Goal: Task Accomplishment & Management: Use online tool/utility

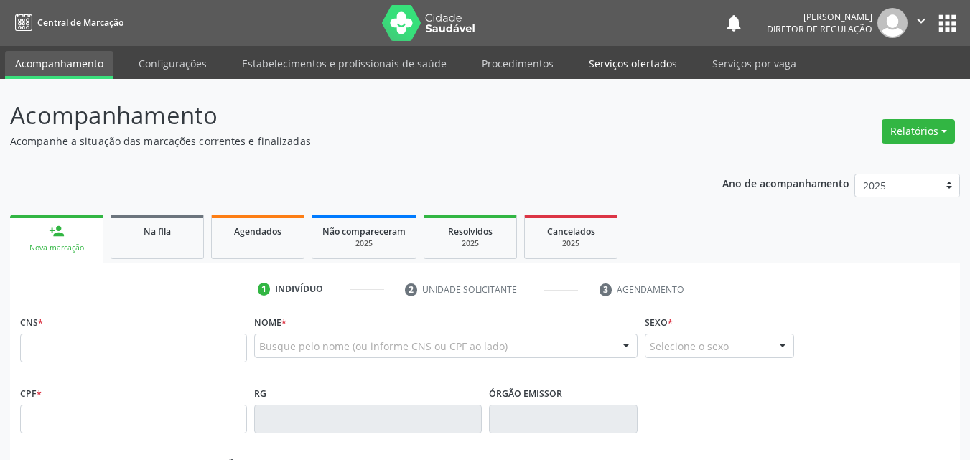
click at [636, 66] on link "Serviços ofertados" at bounding box center [633, 63] width 108 height 25
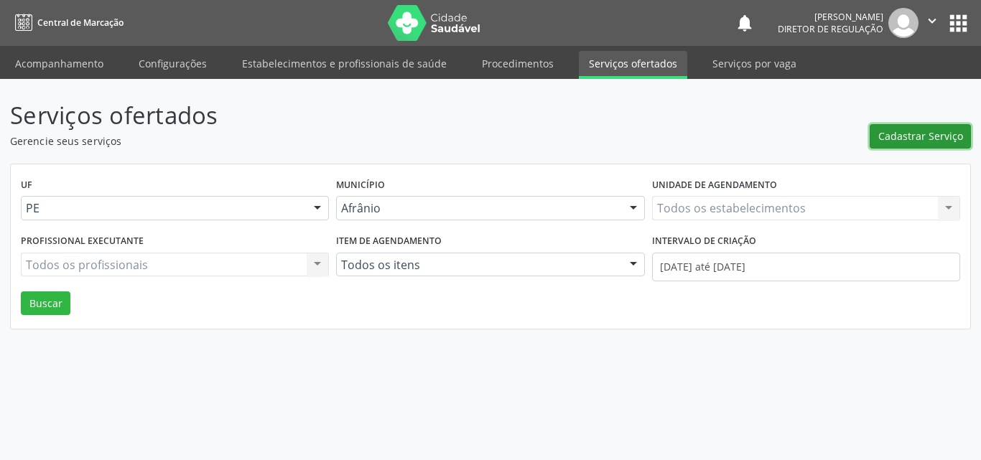
click at [936, 132] on span "Cadastrar Serviço" at bounding box center [920, 136] width 85 height 15
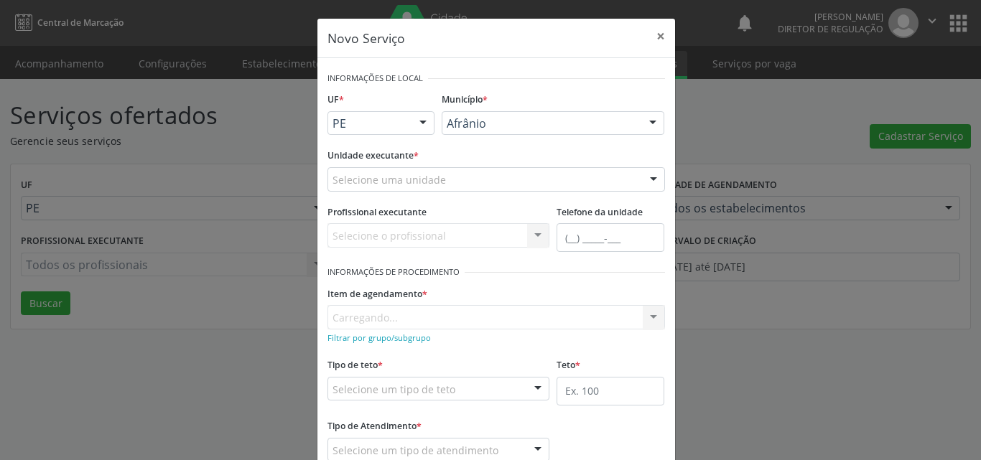
click at [455, 177] on div "Selecione uma unidade" at bounding box center [496, 179] width 338 height 24
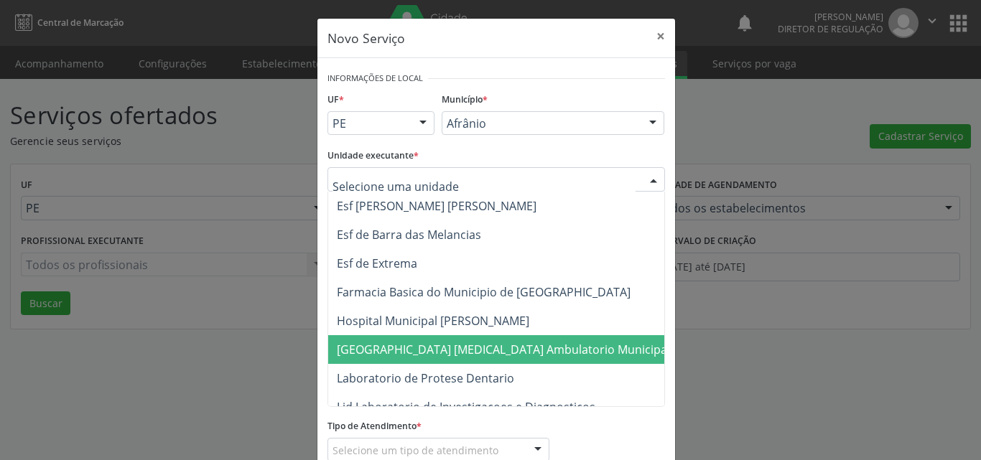
scroll to position [718, 0]
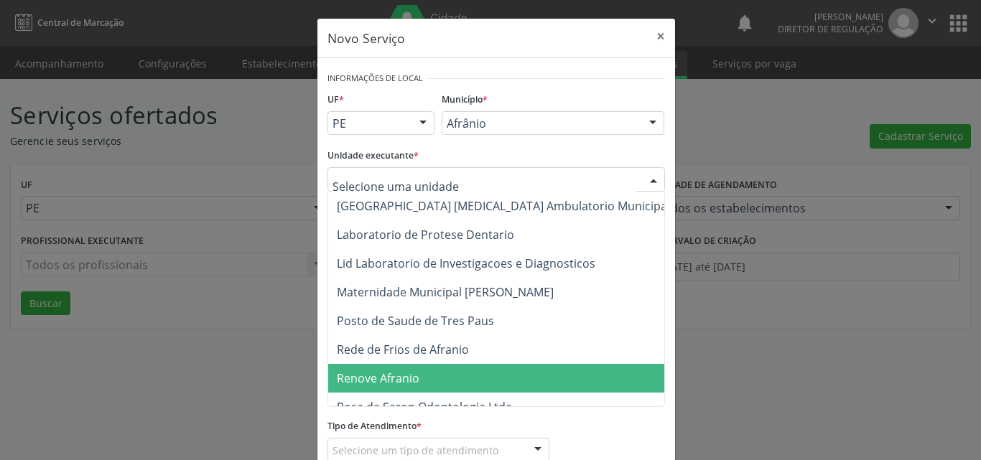
click at [440, 381] on span "Renove Afranio" at bounding box center [503, 378] width 350 height 29
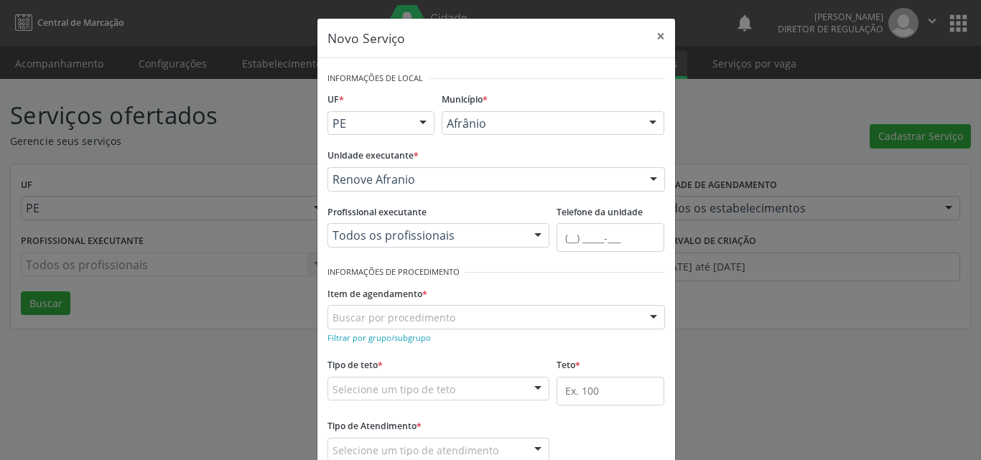
click at [475, 315] on div "Buscar por procedimento" at bounding box center [496, 317] width 338 height 24
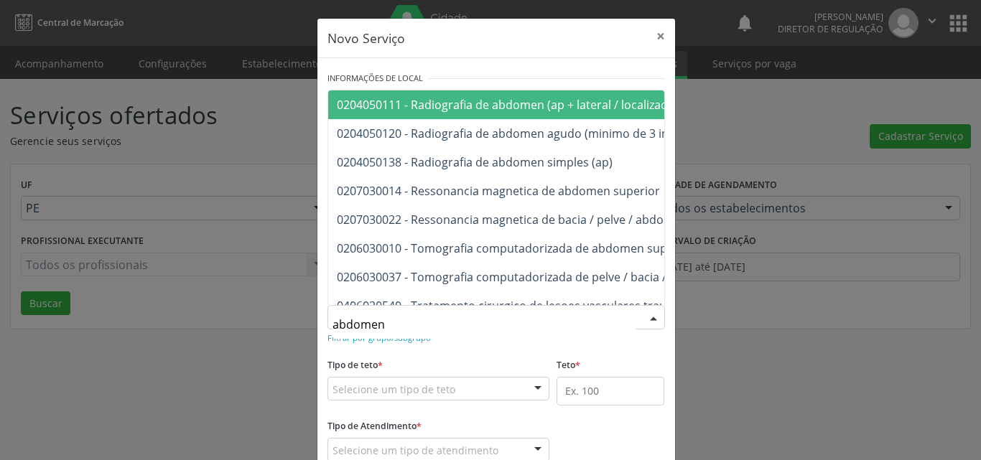
type input "abdomen t"
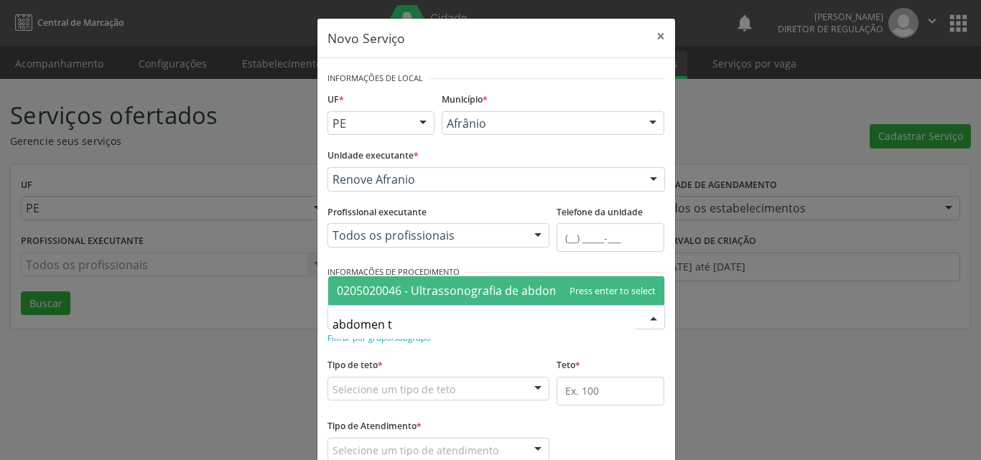
click at [491, 294] on span "0205020046 - Ultrassonografia de abdomen total" at bounding box center [469, 291] width 265 height 16
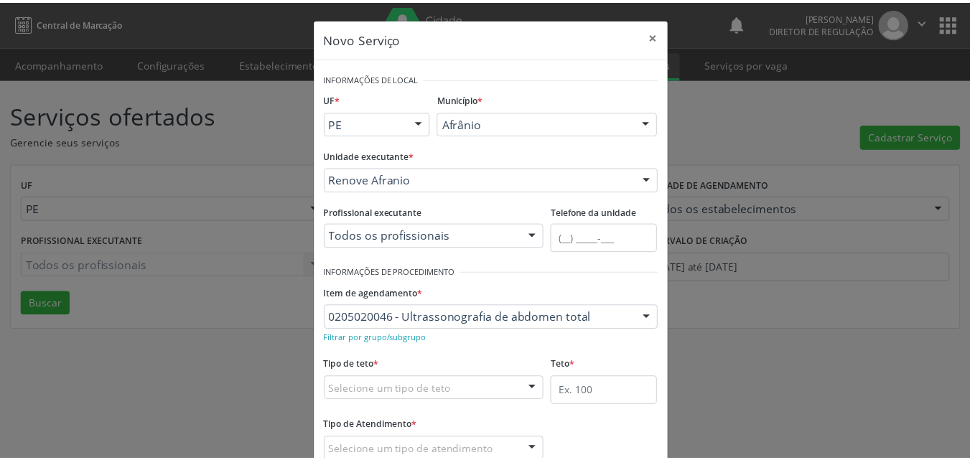
scroll to position [95, 0]
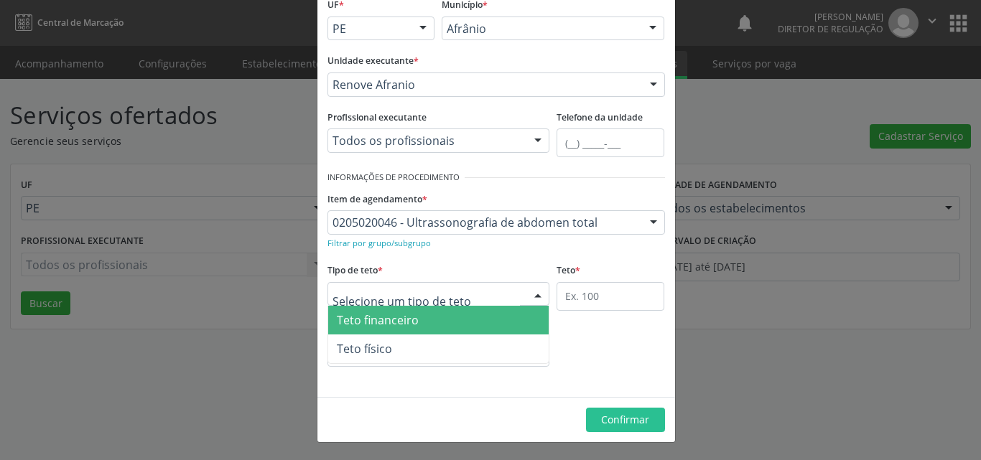
click at [464, 294] on div at bounding box center [438, 294] width 223 height 24
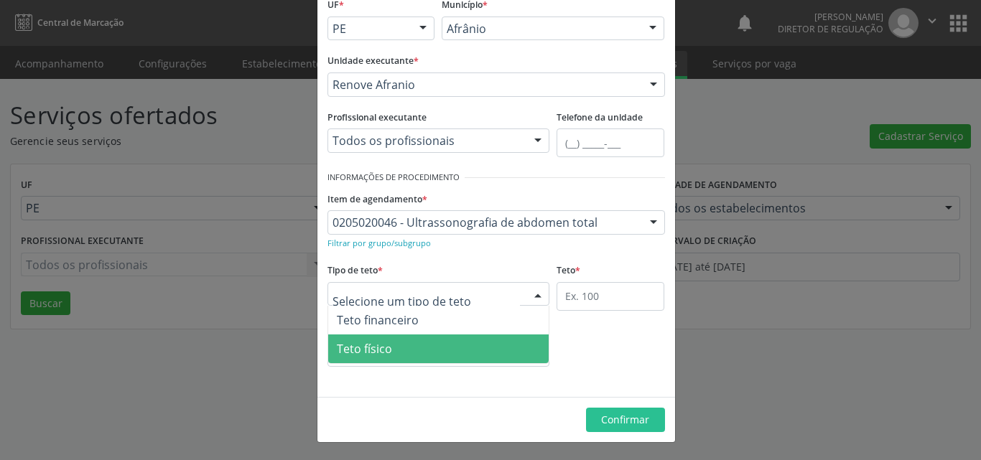
click at [458, 343] on span "Teto físico" at bounding box center [438, 349] width 221 height 29
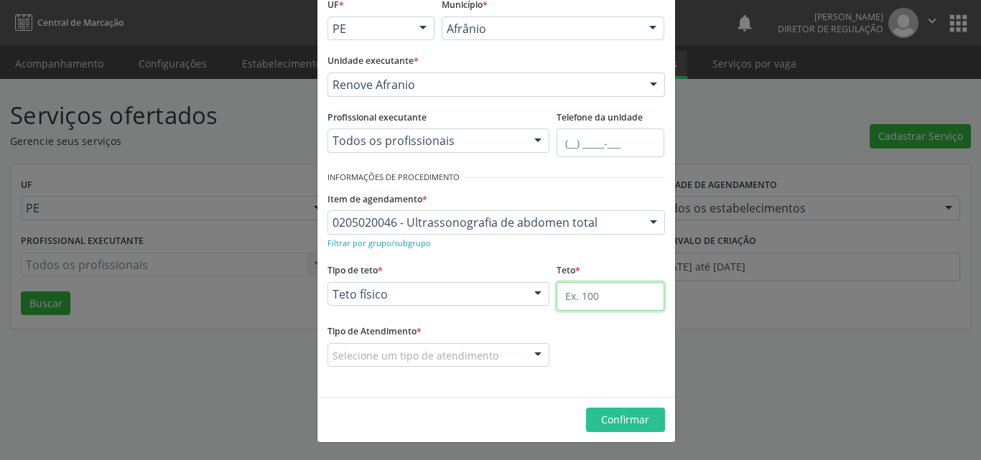
click at [577, 300] on input "text" at bounding box center [611, 296] width 108 height 29
type input "1"
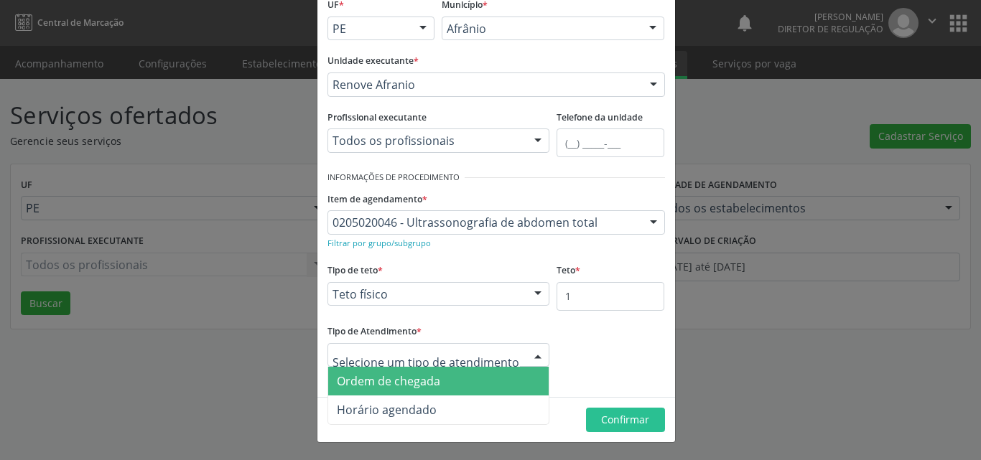
click at [442, 381] on span "Ordem de chegada" at bounding box center [438, 381] width 221 height 29
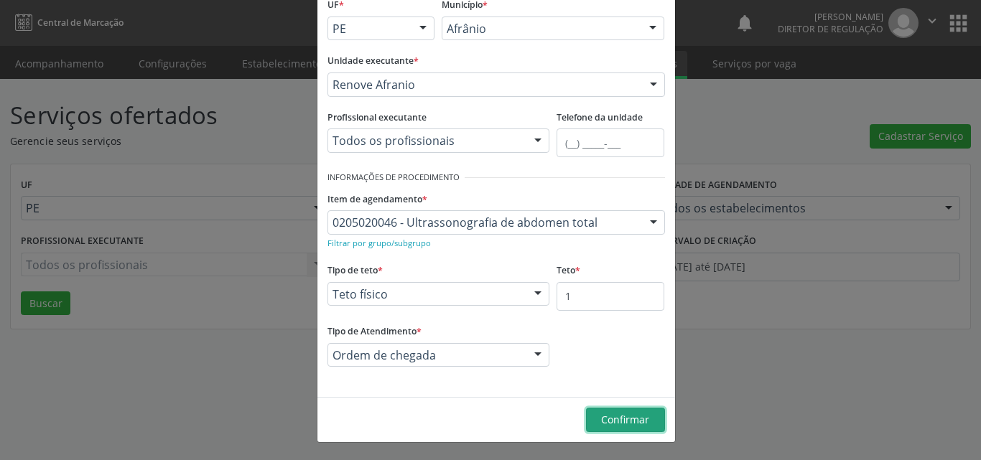
click at [625, 421] on span "Confirmar" at bounding box center [625, 420] width 48 height 14
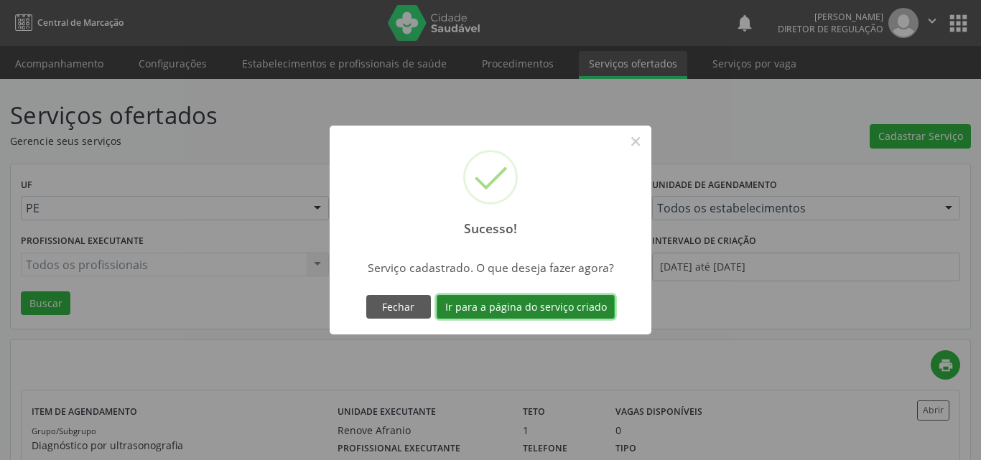
click at [572, 302] on button "Ir para a página do serviço criado" at bounding box center [526, 307] width 178 height 24
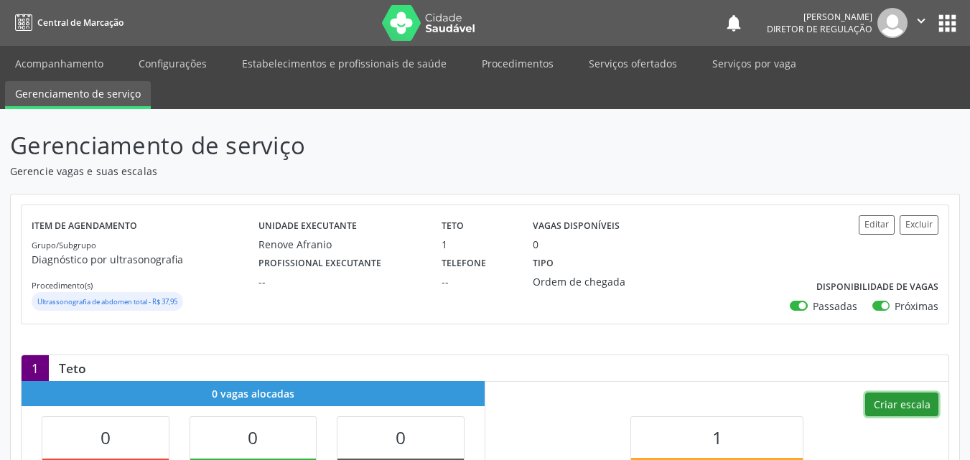
click at [883, 407] on button "Criar escala" at bounding box center [901, 405] width 73 height 24
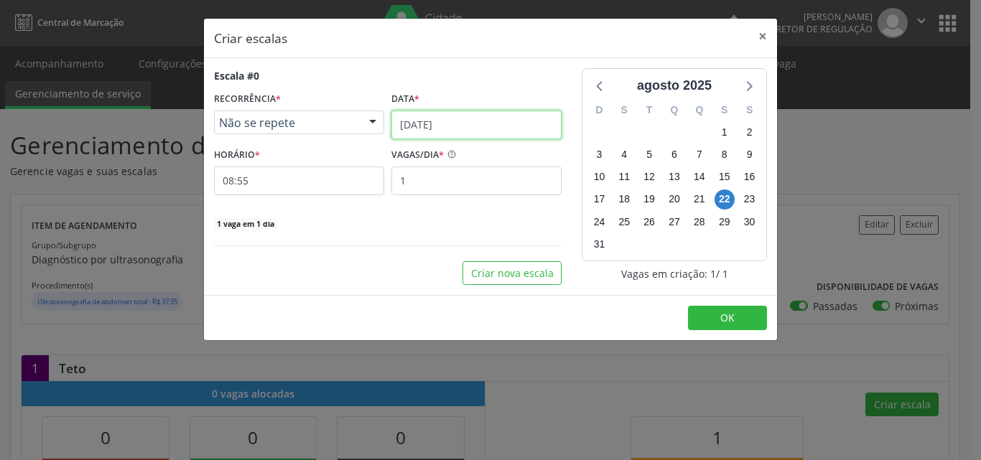
click at [485, 121] on input "[DATE]" at bounding box center [476, 125] width 170 height 29
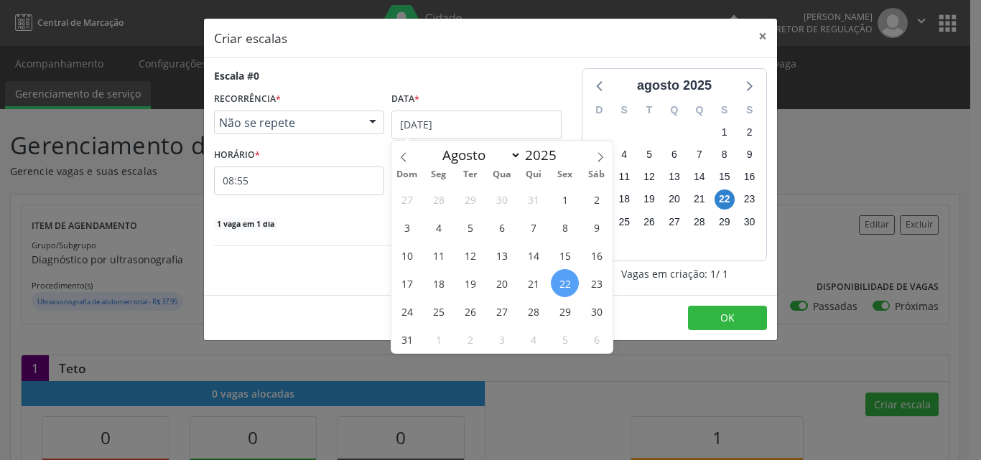
drag, startPoint x: 599, startPoint y: 283, endPoint x: 588, endPoint y: 283, distance: 10.8
click at [597, 284] on span "23" at bounding box center [596, 283] width 28 height 28
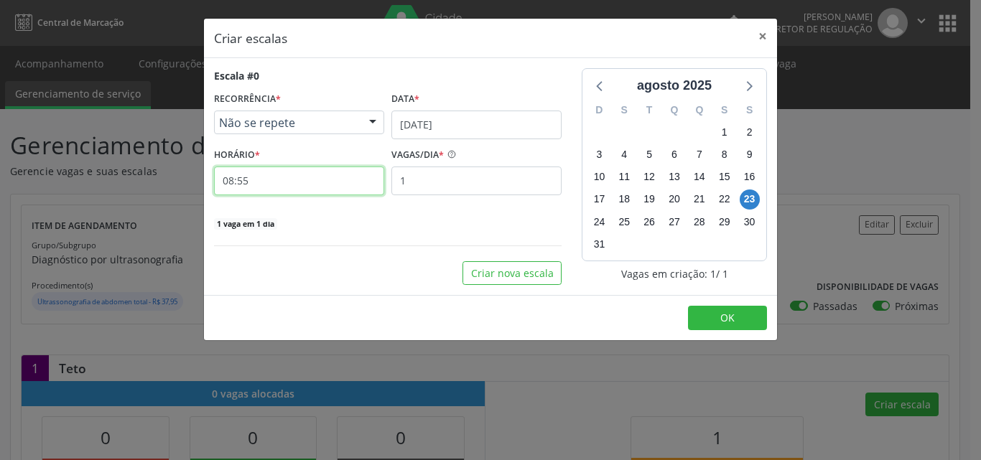
click at [339, 183] on input "08:55" at bounding box center [299, 181] width 170 height 29
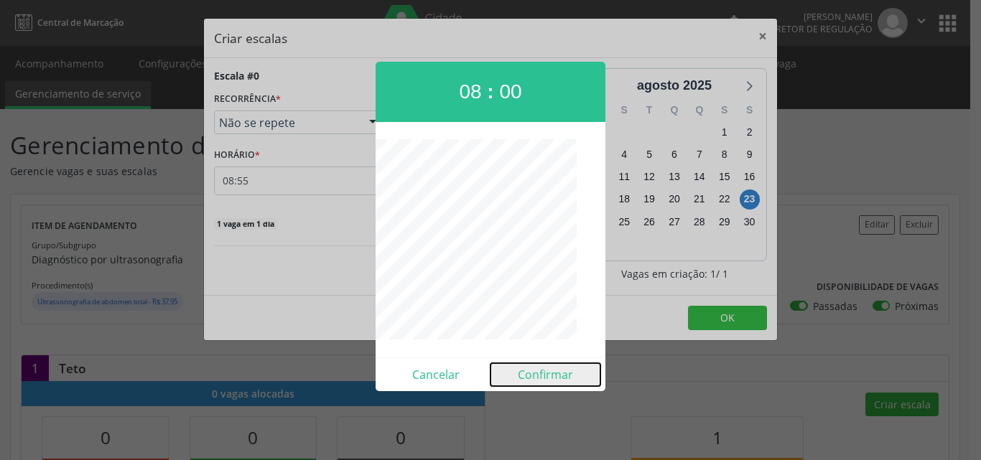
click at [552, 377] on button "Confirmar" at bounding box center [545, 374] width 110 height 23
type input "08:00"
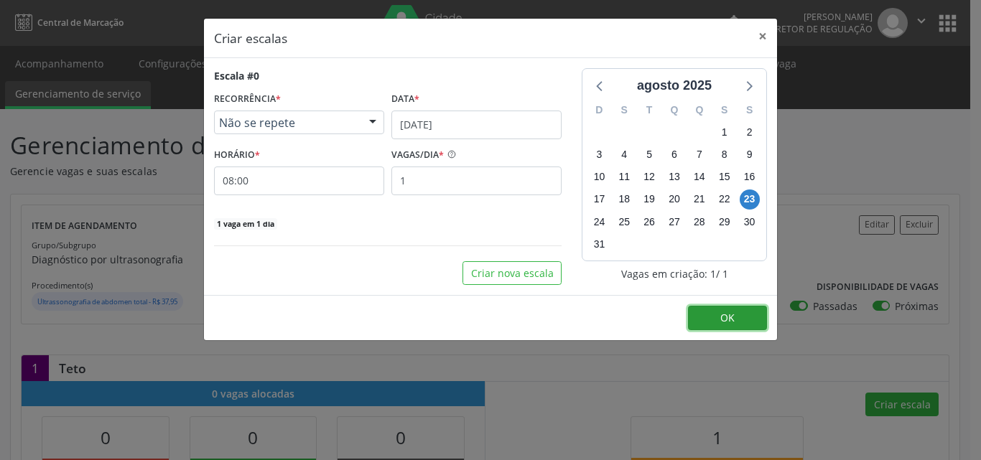
click at [707, 315] on button "OK" at bounding box center [727, 318] width 79 height 24
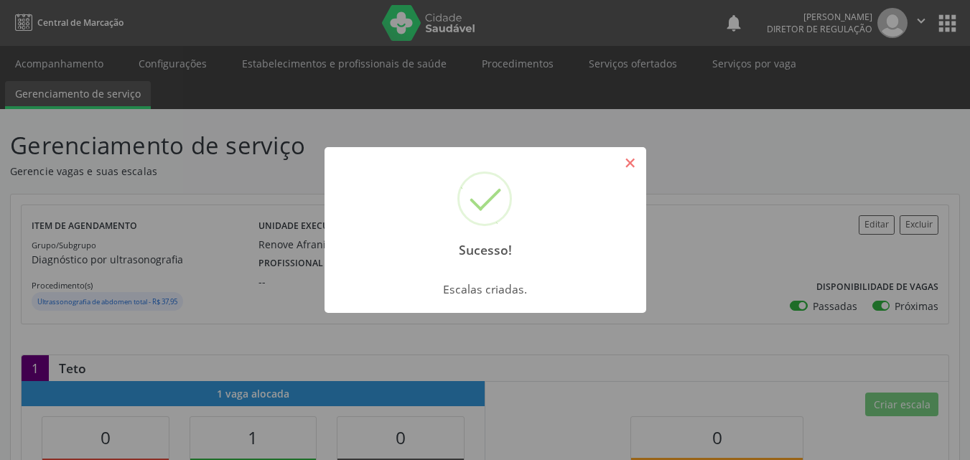
click at [628, 169] on button "×" at bounding box center [630, 163] width 24 height 24
